Goal: Task Accomplishment & Management: Use online tool/utility

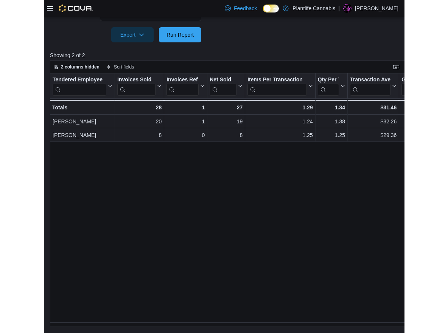
scroll to position [255, 0]
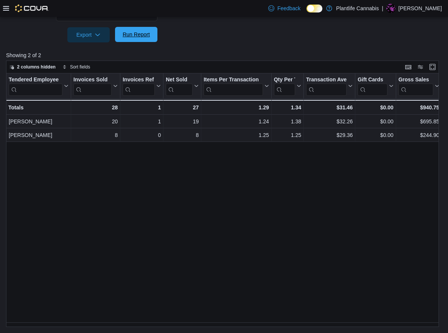
click at [135, 33] on span "Run Report" at bounding box center [135, 35] width 27 height 8
click at [9, 10] on div at bounding box center [26, 9] width 46 height 8
click at [2, 4] on div "Feedback Dark Mode Plantlife Cannabis | Anaka Sparrow" at bounding box center [224, 8] width 448 height 17
click at [3, 8] on icon at bounding box center [6, 8] width 6 height 5
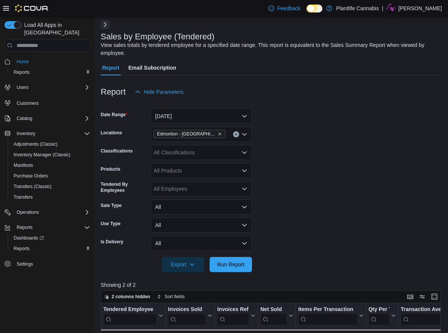
scroll to position [13, 0]
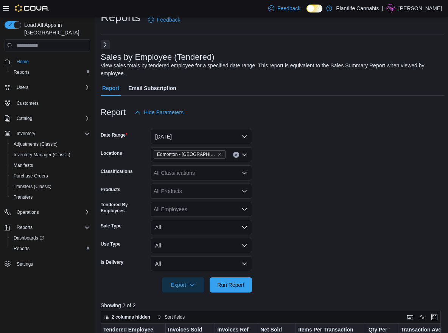
click at [110, 45] on div "Sales by Employee (Tendered) View sales totals by tendered employee for a speci…" at bounding box center [272, 308] width 343 height 536
click at [108, 45] on button "Next" at bounding box center [105, 44] width 9 height 9
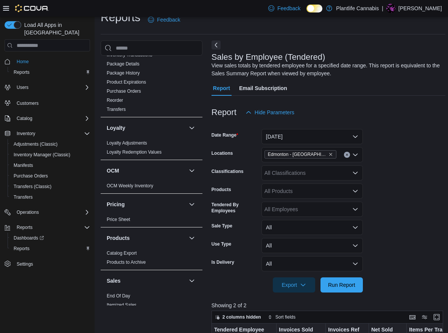
scroll to position [374, 0]
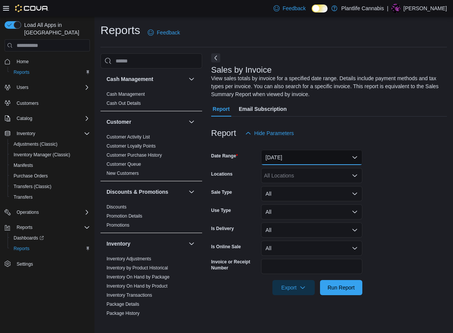
click at [282, 157] on button "[DATE]" at bounding box center [311, 157] width 101 height 15
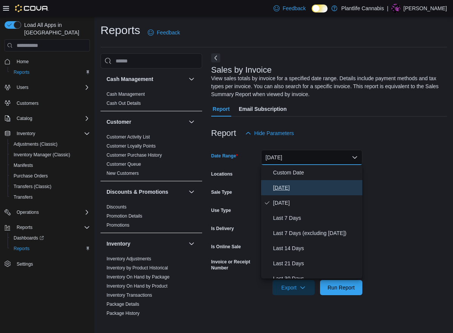
click at [283, 184] on span "[DATE]" at bounding box center [316, 187] width 86 height 9
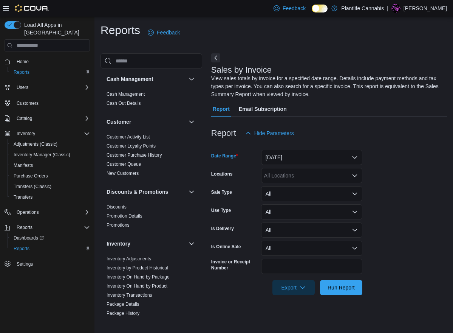
click at [282, 175] on div "All Locations" at bounding box center [311, 175] width 101 height 15
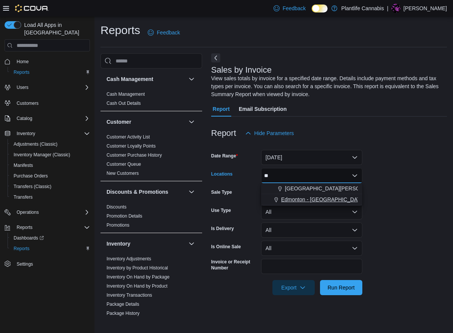
type input "**"
click at [308, 196] on span "Edmonton - [GEOGRAPHIC_DATA]" at bounding box center [323, 199] width 84 height 8
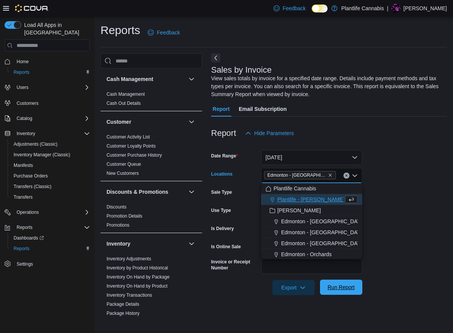
click at [347, 284] on span "Run Report" at bounding box center [341, 287] width 27 height 8
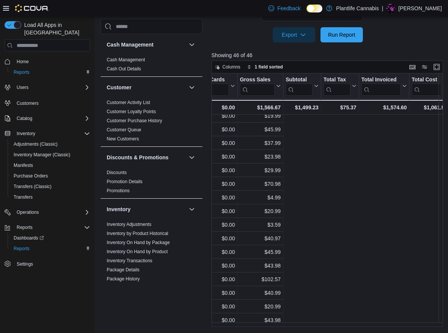
scroll to position [418, 0]
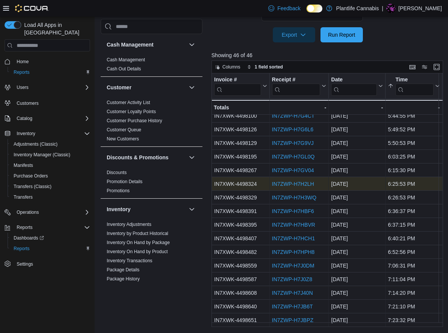
click at [300, 181] on link "IN7ZWP-H7H2LH" at bounding box center [292, 184] width 42 height 6
